Goal: Transaction & Acquisition: Register for event/course

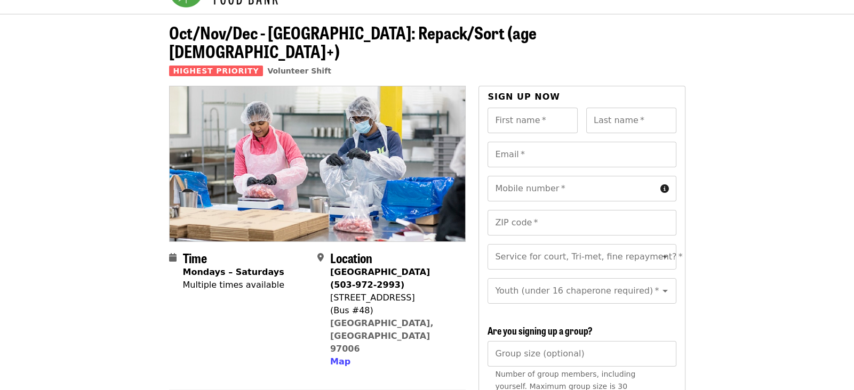
scroll to position [10, 0]
